Goal: Task Accomplishment & Management: Use online tool/utility

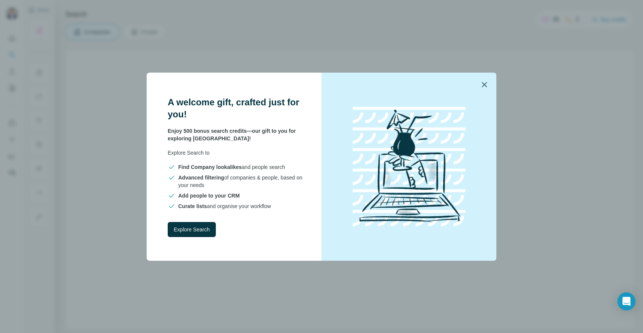
click at [484, 82] on icon "button" at bounding box center [484, 84] width 9 height 9
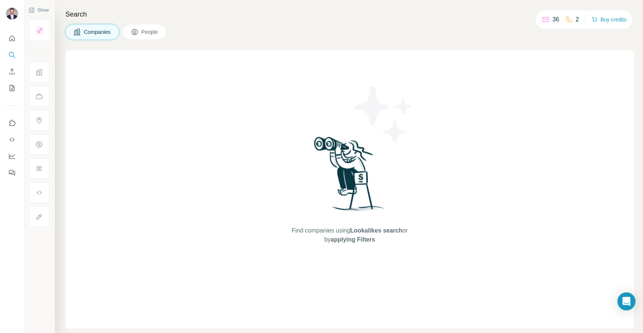
click at [546, 18] on icon at bounding box center [545, 18] width 6 height 3
click at [10, 123] on icon "Use Surfe on LinkedIn" at bounding box center [12, 123] width 6 height 6
